Goal: Task Accomplishment & Management: Manage account settings

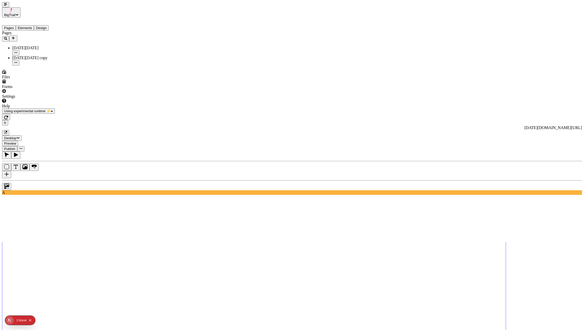
click at [4, 6] on icon "button" at bounding box center [5, 4] width 3 height 3
click at [16, 13] on span "BigTrail" at bounding box center [9, 15] width 11 height 4
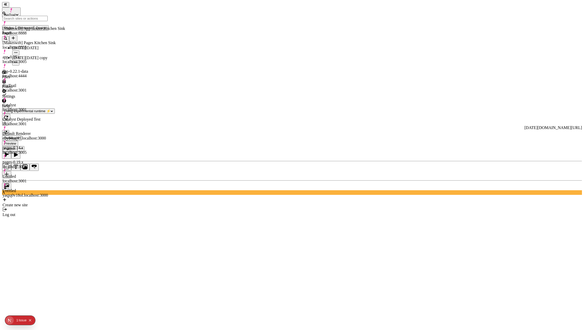
click at [37, 25] on div "[Makeswift] App Router Kitchen Sink localhost:8888" at bounding box center [34, 28] width 62 height 14
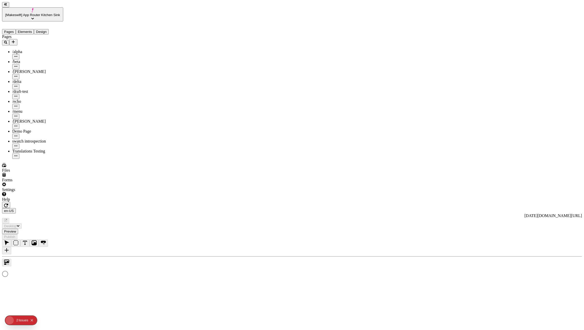
type input "/translation-test"
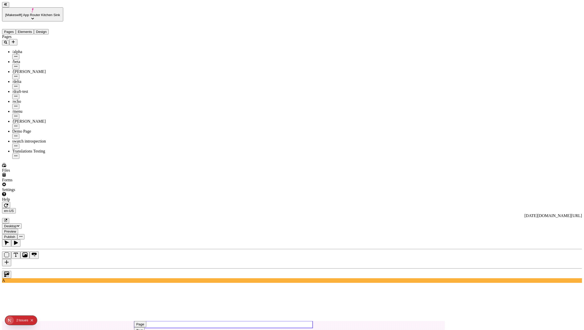
click at [236, 321] on use at bounding box center [223, 324] width 179 height 7
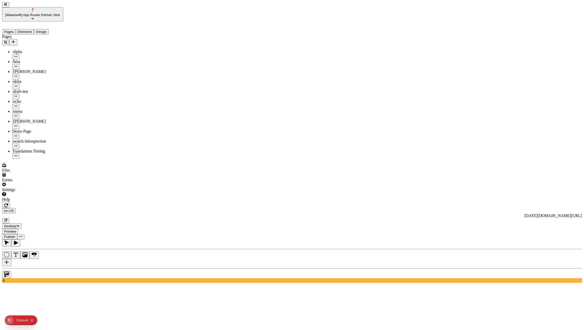
click at [24, 129] on div "Demo Page" at bounding box center [37, 131] width 51 height 5
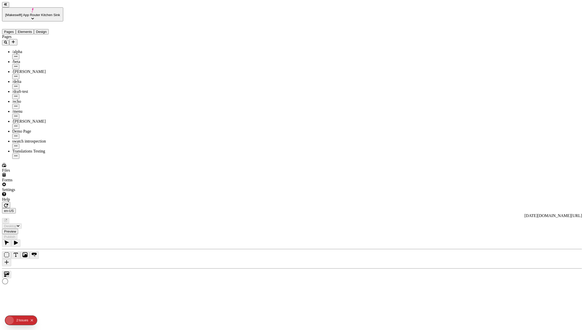
type input "/demo-page"
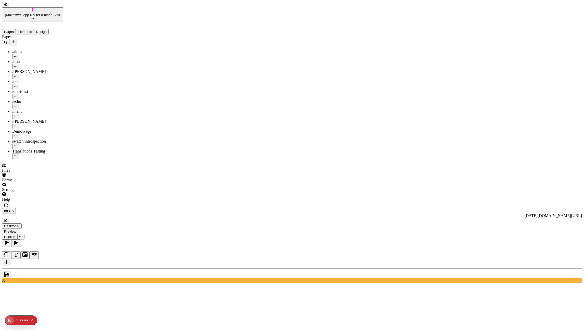
type textarea "[PERSON_NAME] Bowl Edit"
click at [8, 203] on icon "button" at bounding box center [6, 205] width 4 height 4
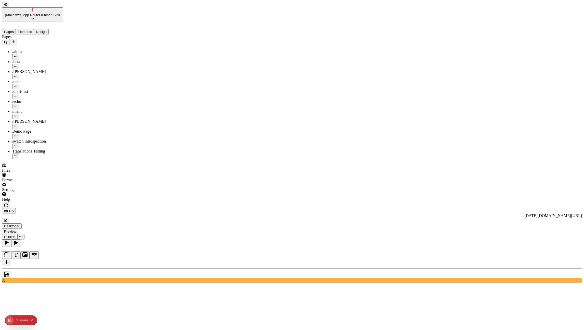
click at [7, 219] on icon "button" at bounding box center [6, 220] width 2 height 2
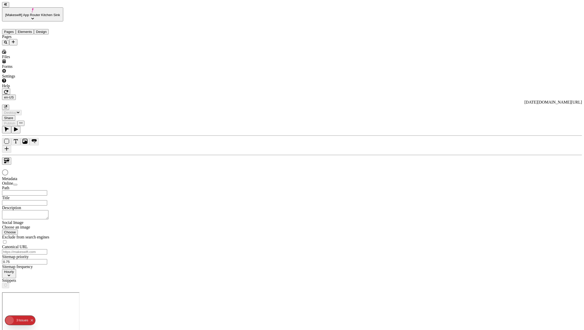
type input "/demo-page"
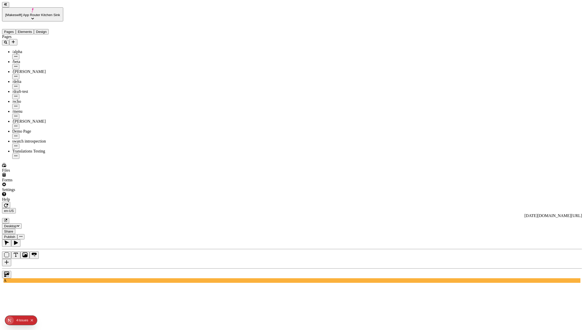
click at [17, 234] on button "Publish" at bounding box center [9, 236] width 15 height 5
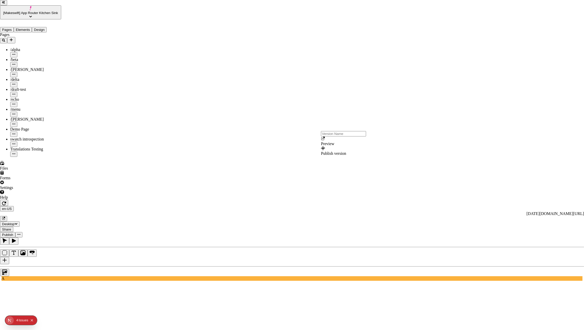
click at [338, 146] on div "Preview" at bounding box center [343, 141] width 45 height 10
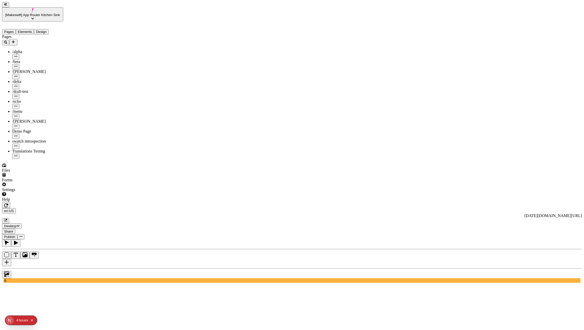
click at [7, 219] on icon "button" at bounding box center [5, 220] width 3 height 3
click at [35, 159] on div "Pages /alpha /beta /charlie /delta /draft-test /echo /menu /romeo Demo Page swa…" at bounding box center [32, 96] width 61 height 124
click at [7, 219] on icon "button" at bounding box center [5, 220] width 3 height 3
click at [38, 13] on span "[Makeswift] App Router Kitchen Sink" at bounding box center [32, 15] width 55 height 4
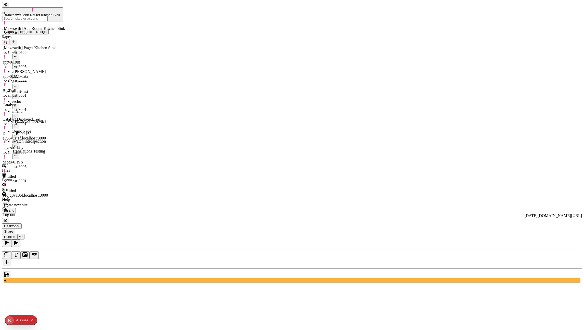
click at [48, 41] on div "[Makeswift] Pages Kitchen Sink localhost:5555" at bounding box center [34, 48] width 62 height 14
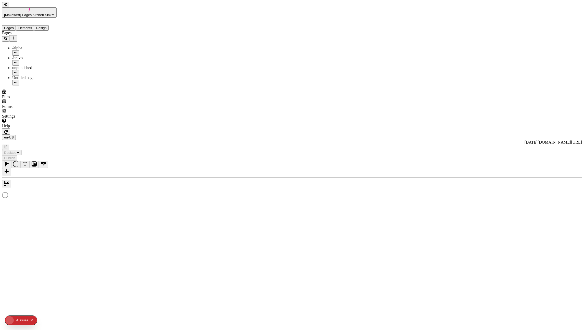
type input "/page"
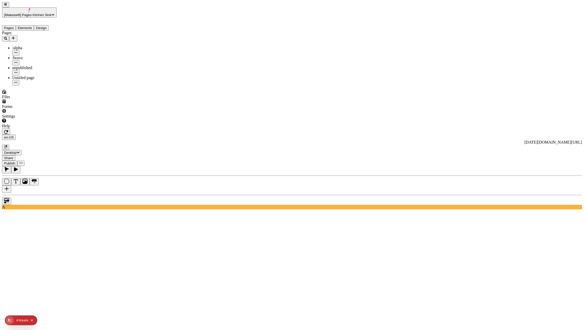
click at [8, 130] on icon "button" at bounding box center [6, 132] width 4 height 4
click at [7, 146] on icon "button" at bounding box center [5, 147] width 3 height 3
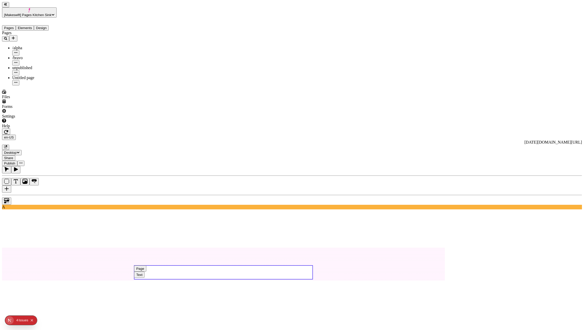
click at [7, 145] on icon "button" at bounding box center [5, 146] width 3 height 3
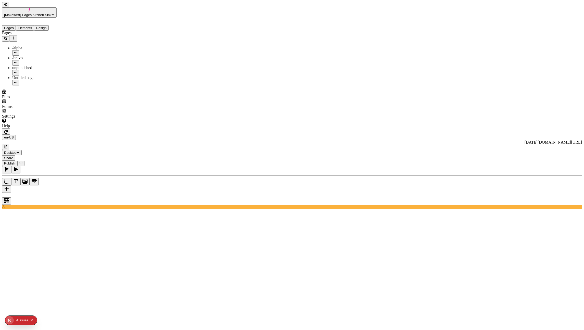
click at [15, 161] on span "Publish" at bounding box center [9, 163] width 11 height 4
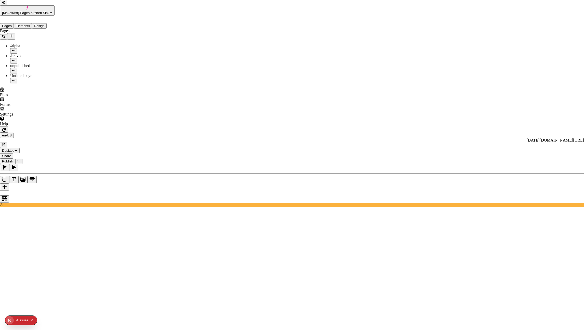
click at [354, 124] on div "Preview" at bounding box center [347, 121] width 45 height 10
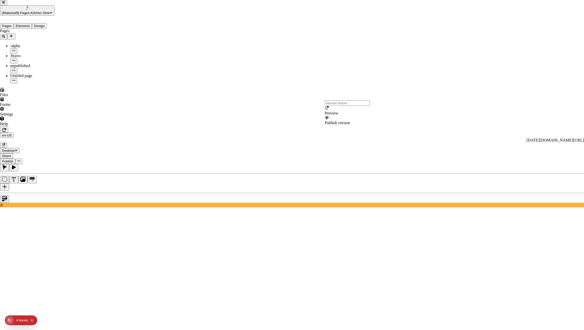
click at [342, 116] on div "Preview" at bounding box center [347, 111] width 45 height 10
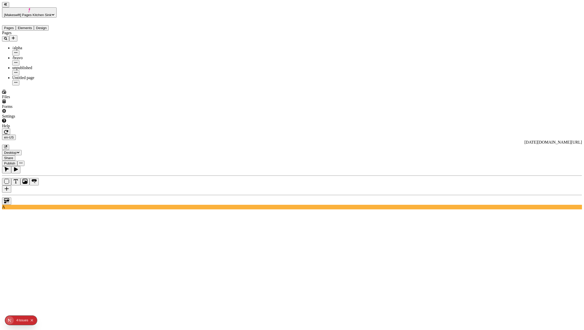
click at [7, 146] on icon "button" at bounding box center [5, 147] width 3 height 3
click at [17, 161] on button "Publish" at bounding box center [9, 163] width 15 height 5
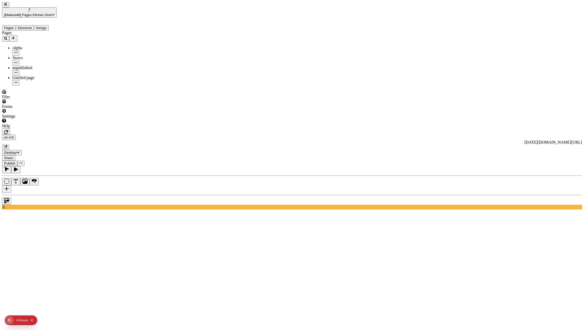
click at [13, 156] on span "Share" at bounding box center [8, 158] width 9 height 4
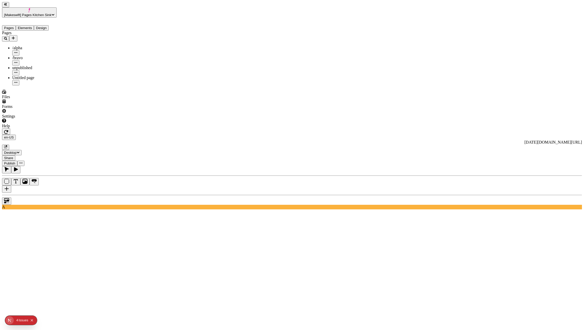
click at [502, 128] on div "en-US https://big-trails-core.vercel.app/black-friday Desktop Share Publish" at bounding box center [292, 147] width 580 height 38
click at [17, 161] on button "Publish" at bounding box center [9, 163] width 15 height 5
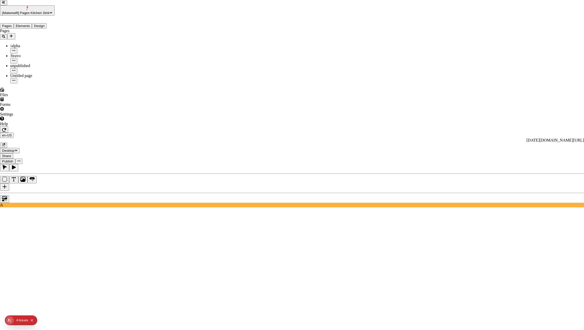
checkbox input "true"
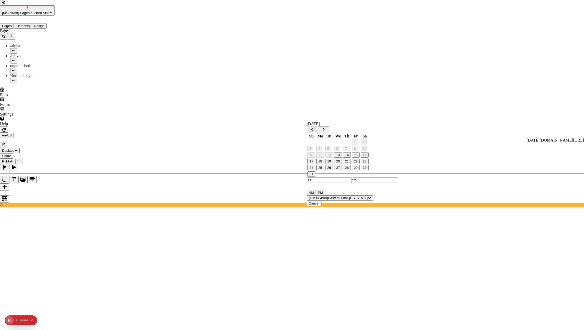
click at [314, 170] on button "24" at bounding box center [312, 167] width 8 height 5
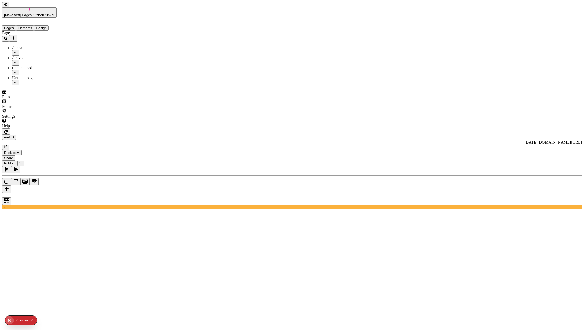
click at [13, 156] on span "Share" at bounding box center [8, 158] width 9 height 4
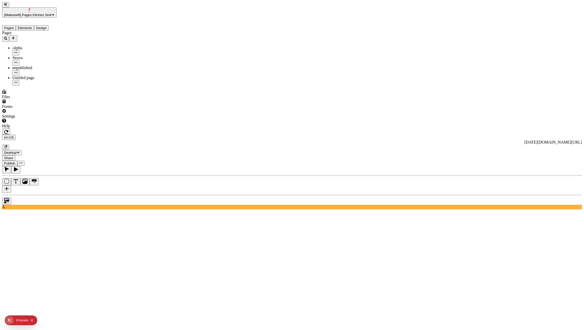
click at [15, 161] on span "Publish" at bounding box center [9, 163] width 11 height 4
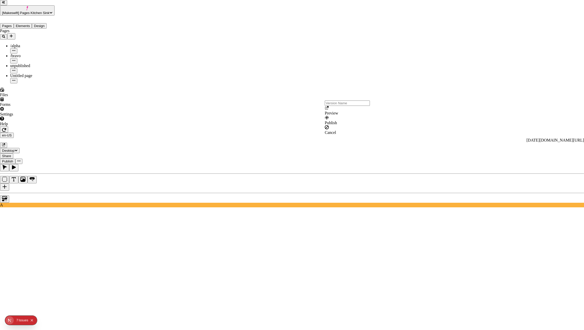
click at [344, 116] on div "Preview" at bounding box center [347, 111] width 45 height 10
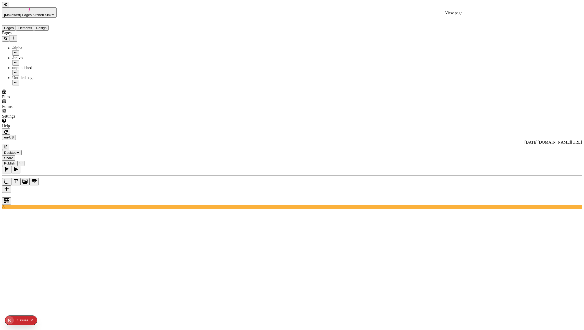
click at [7, 146] on icon "button" at bounding box center [5, 147] width 3 height 3
click at [8, 130] on icon "button" at bounding box center [6, 132] width 4 height 4
click at [15, 161] on span "Publish" at bounding box center [9, 163] width 11 height 4
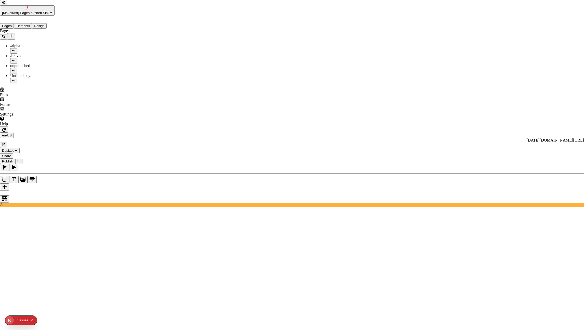
click at [346, 116] on div "Preview" at bounding box center [347, 111] width 45 height 10
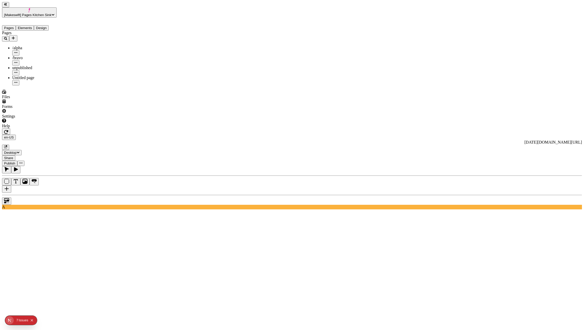
click at [15, 161] on span "Publish" at bounding box center [9, 163] width 11 height 4
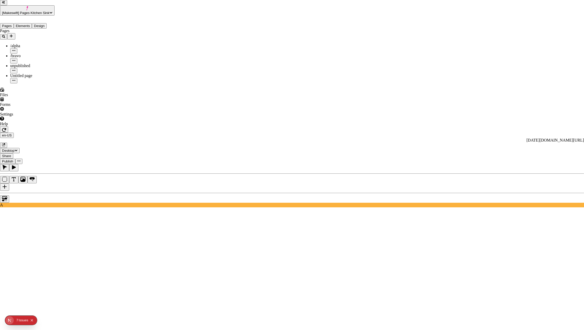
checkbox input "true"
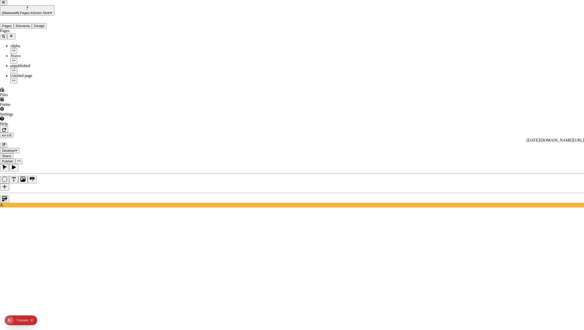
checkbox input "true"
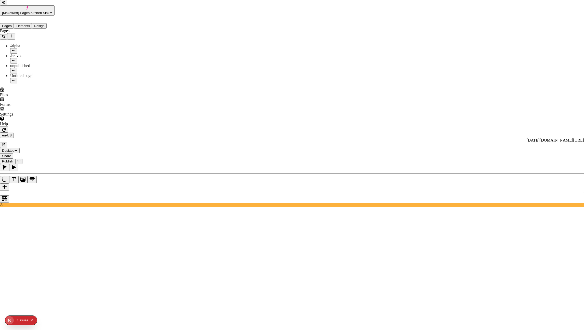
checkbox input "true"
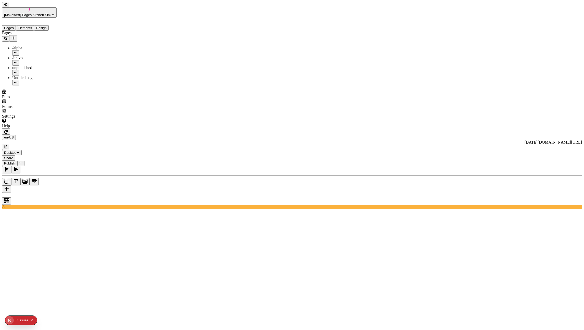
type textarea "Unpublished changes"
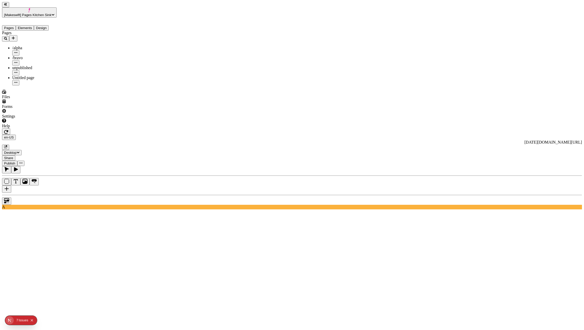
click at [24, 161] on button "button" at bounding box center [20, 163] width 7 height 5
click at [411, 248] on use at bounding box center [223, 301] width 443 height 106
click at [15, 161] on span "Publish" at bounding box center [9, 163] width 11 height 4
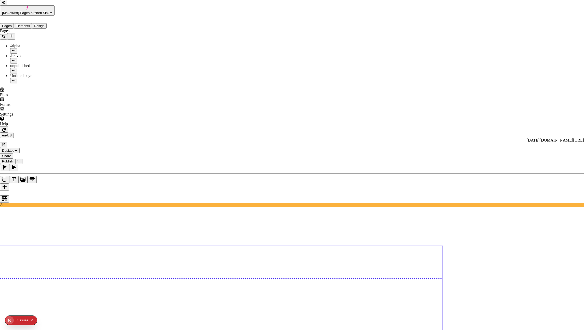
click at [344, 113] on div "Preview" at bounding box center [347, 111] width 45 height 10
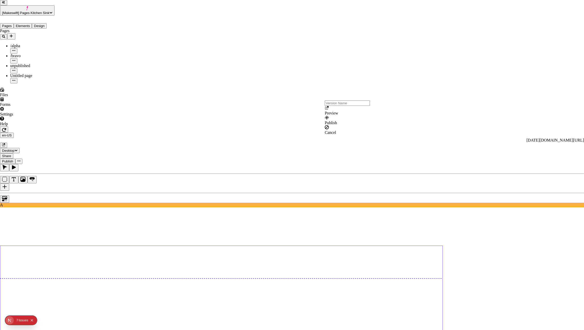
click at [343, 116] on div "Preview" at bounding box center [347, 111] width 45 height 10
